Goal: Navigation & Orientation: Find specific page/section

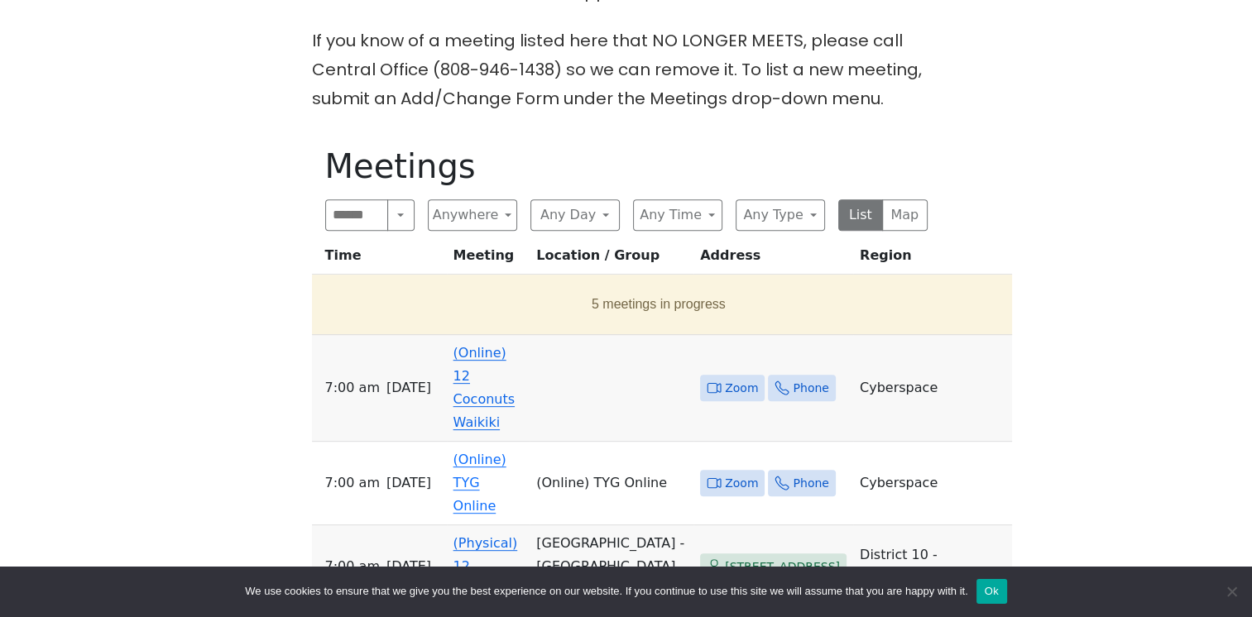
scroll to position [609, 0]
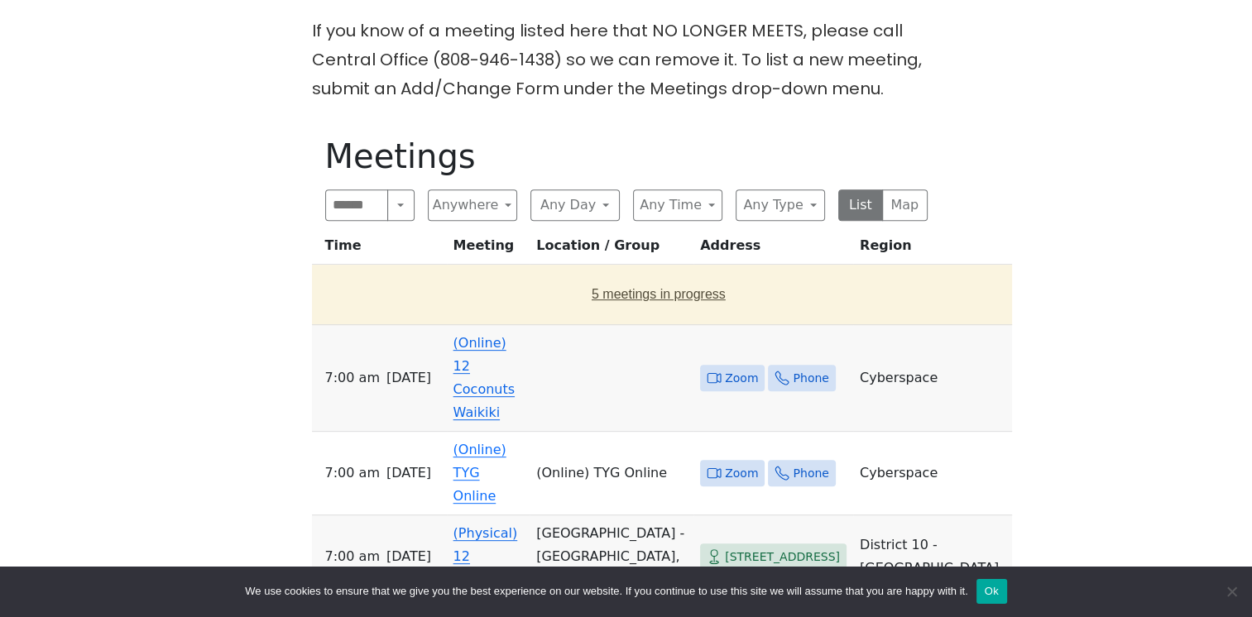
click at [611, 290] on button "5 meetings in progress" at bounding box center [659, 294] width 681 height 46
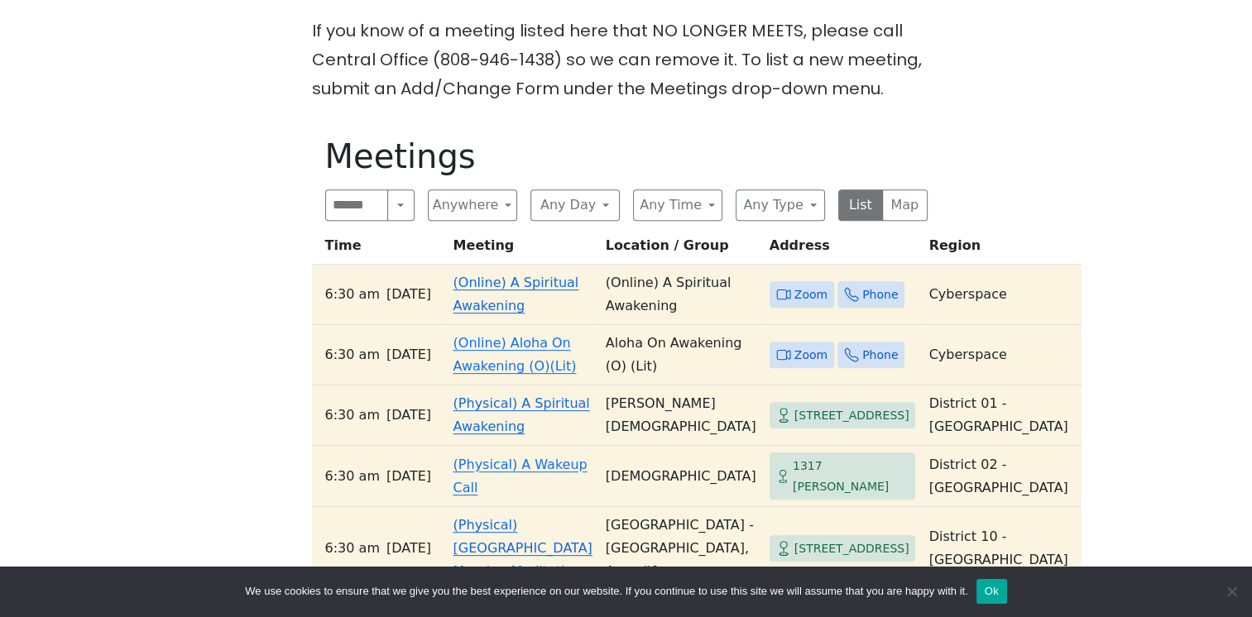
click at [794, 290] on span "Zoom" at bounding box center [810, 295] width 33 height 21
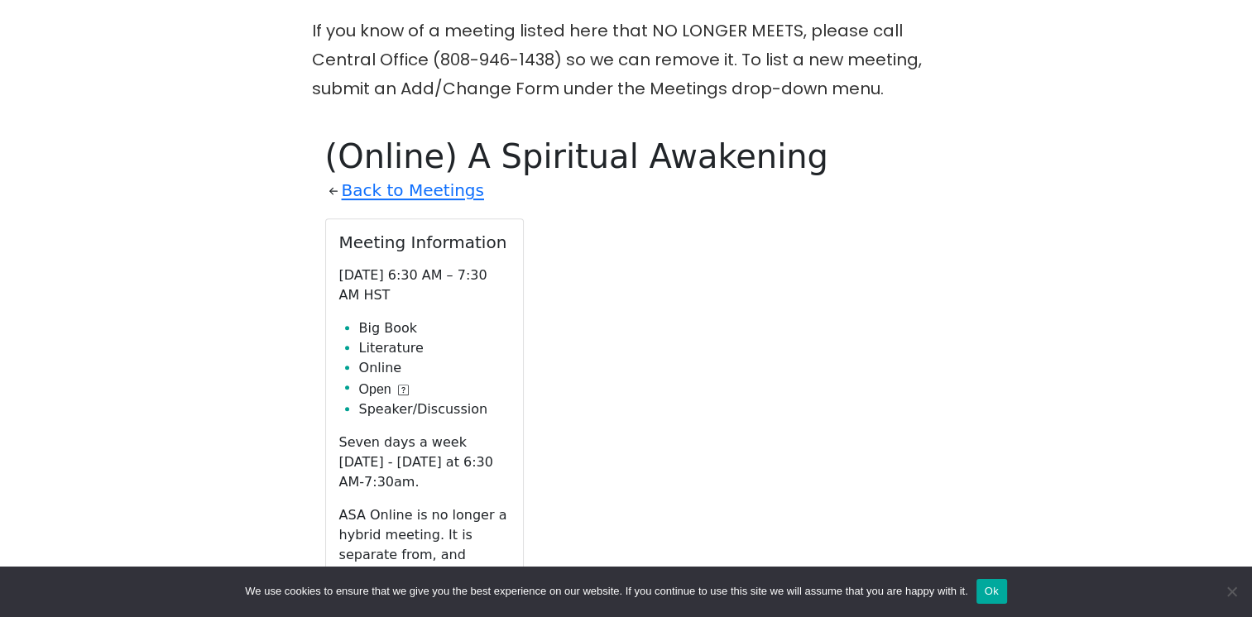
scroll to position [732, 0]
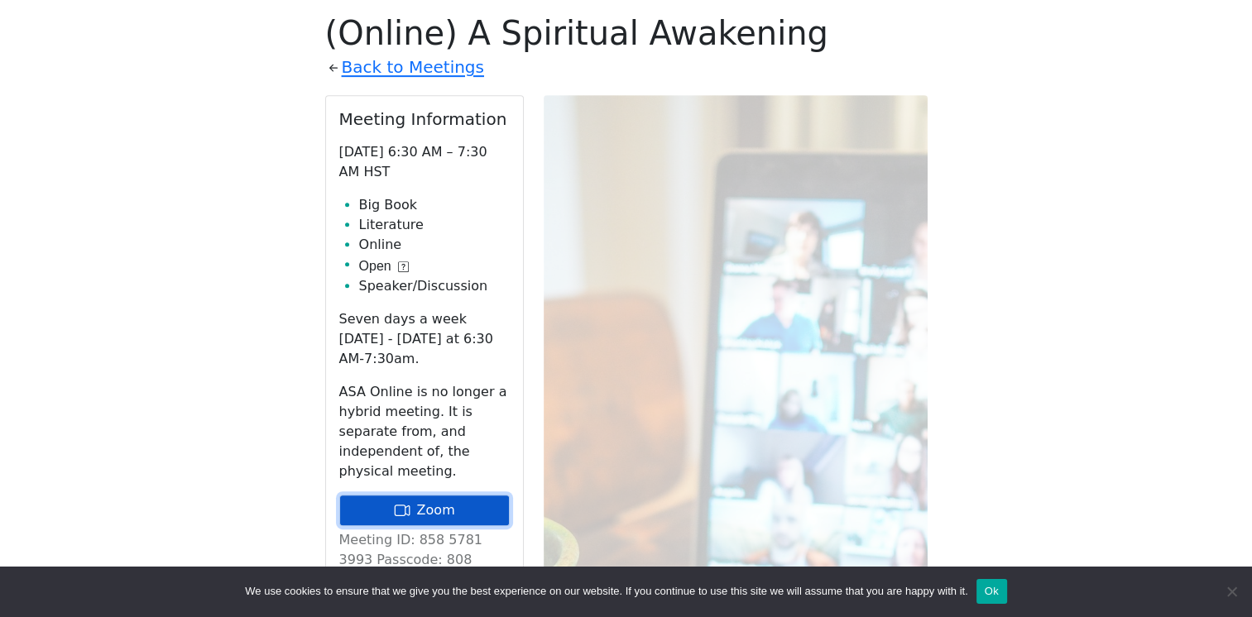
click at [454, 495] on link "Zoom" at bounding box center [424, 510] width 170 height 31
